Goal: Navigation & Orientation: Find specific page/section

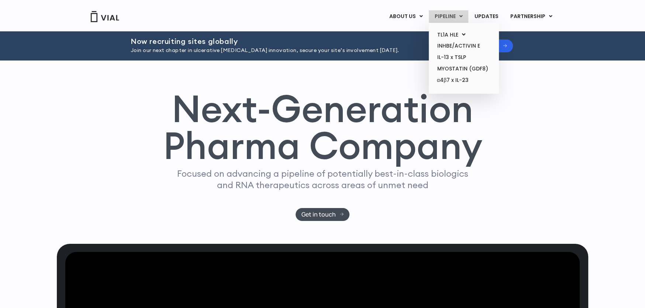
click at [459, 14] on link "PIPELINE" at bounding box center [448, 16] width 39 height 13
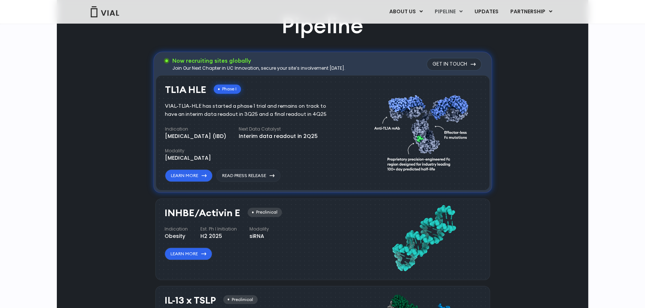
scroll to position [443, 0]
